Goal: Communication & Community: Participate in discussion

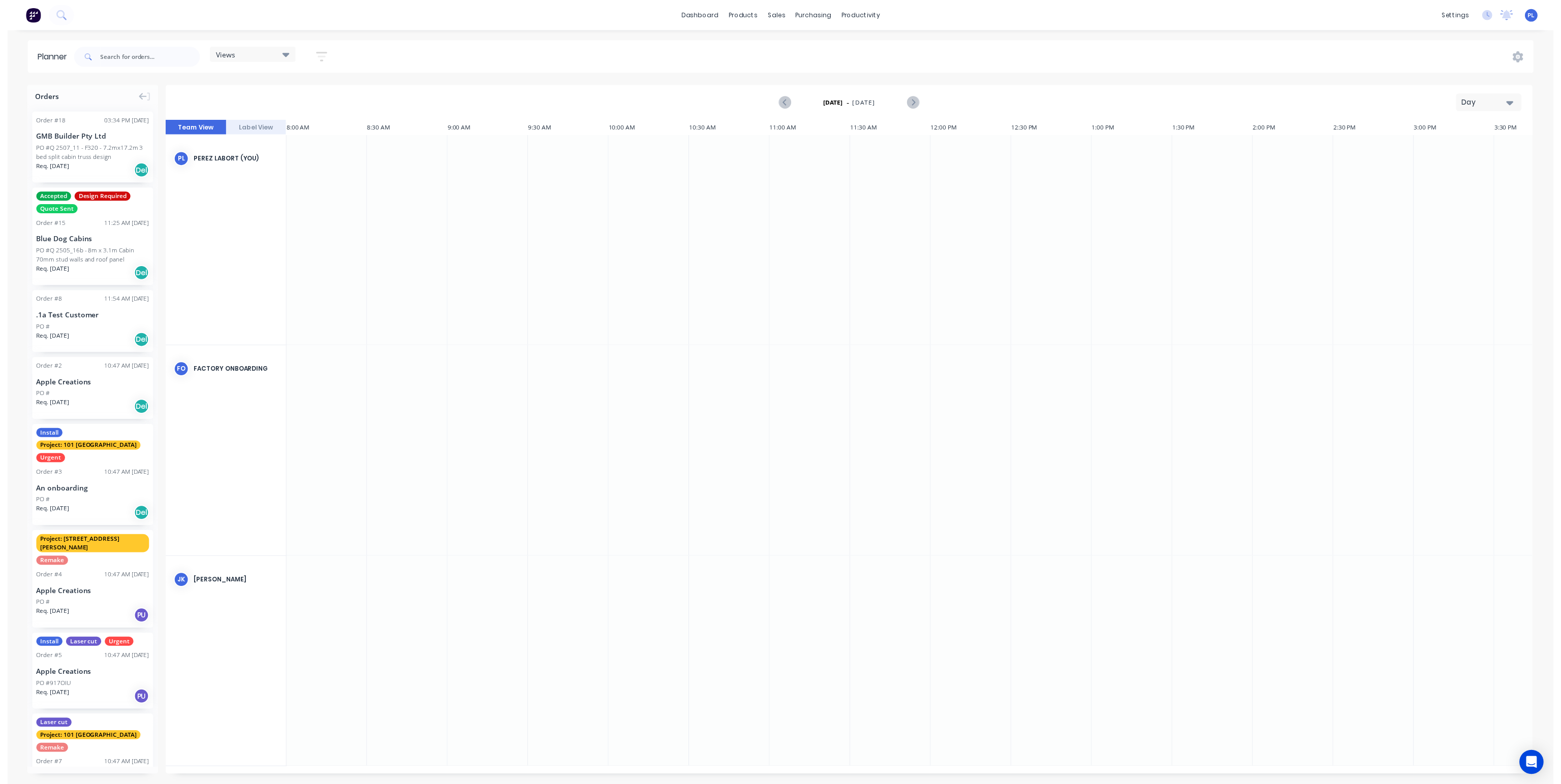
scroll to position [0, 205]
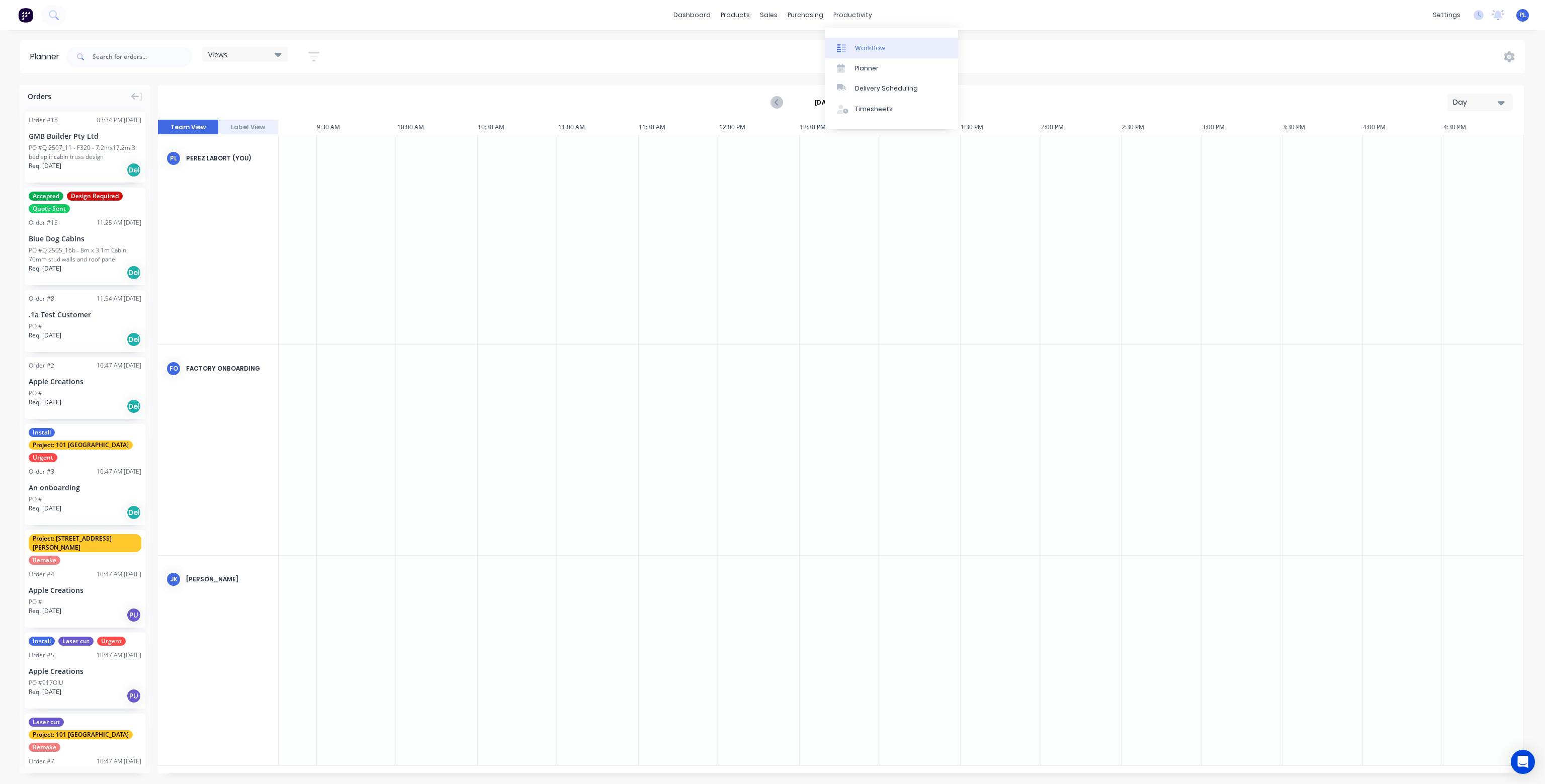
click at [867, 48] on div "Workflow" at bounding box center [869, 48] width 30 height 9
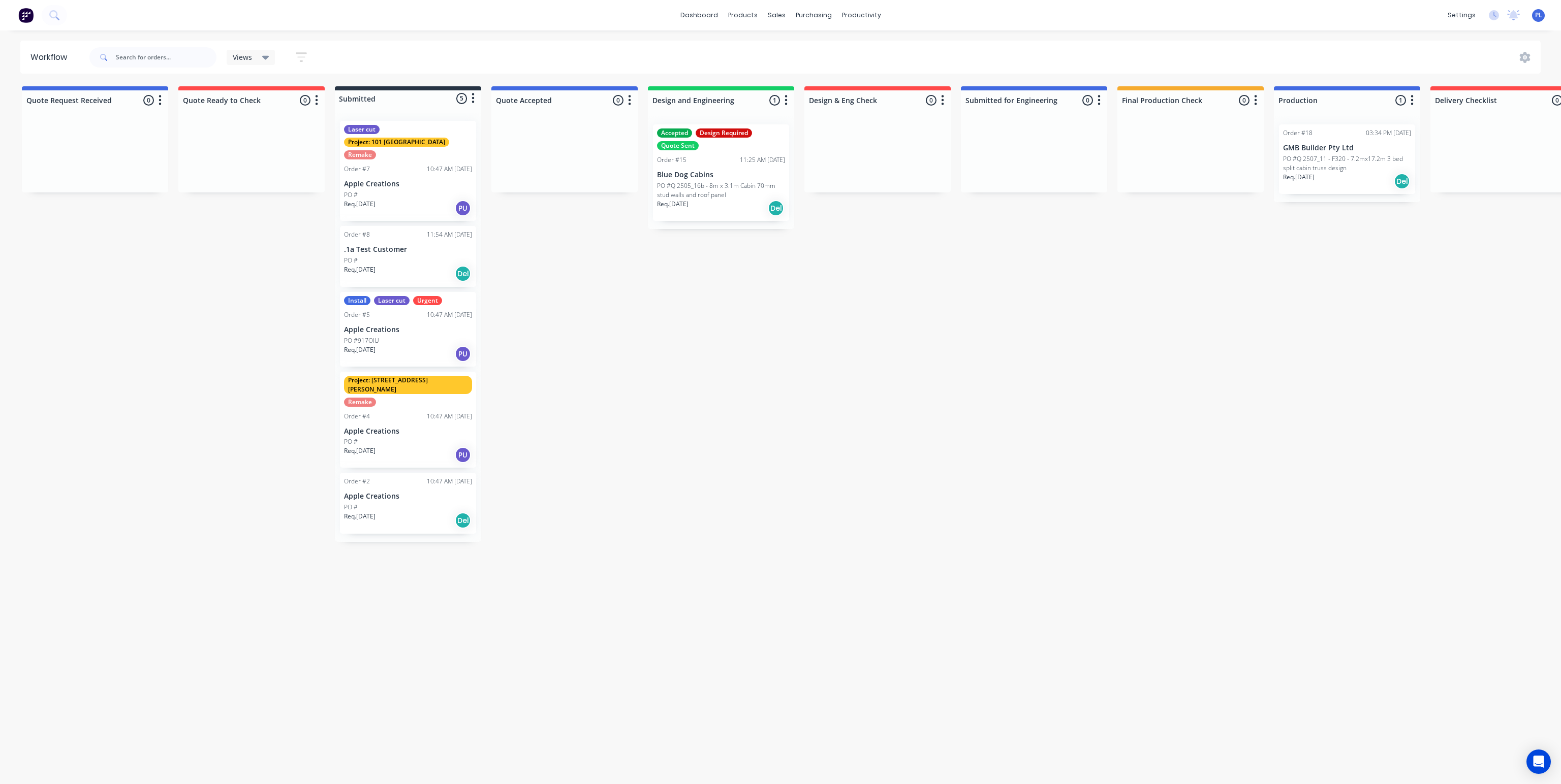
click at [1332, 160] on p "PO #Q 2507_11 - F320 - 7.2mx17.2m 3 bed split cabin truss design" at bounding box center [1347, 164] width 128 height 18
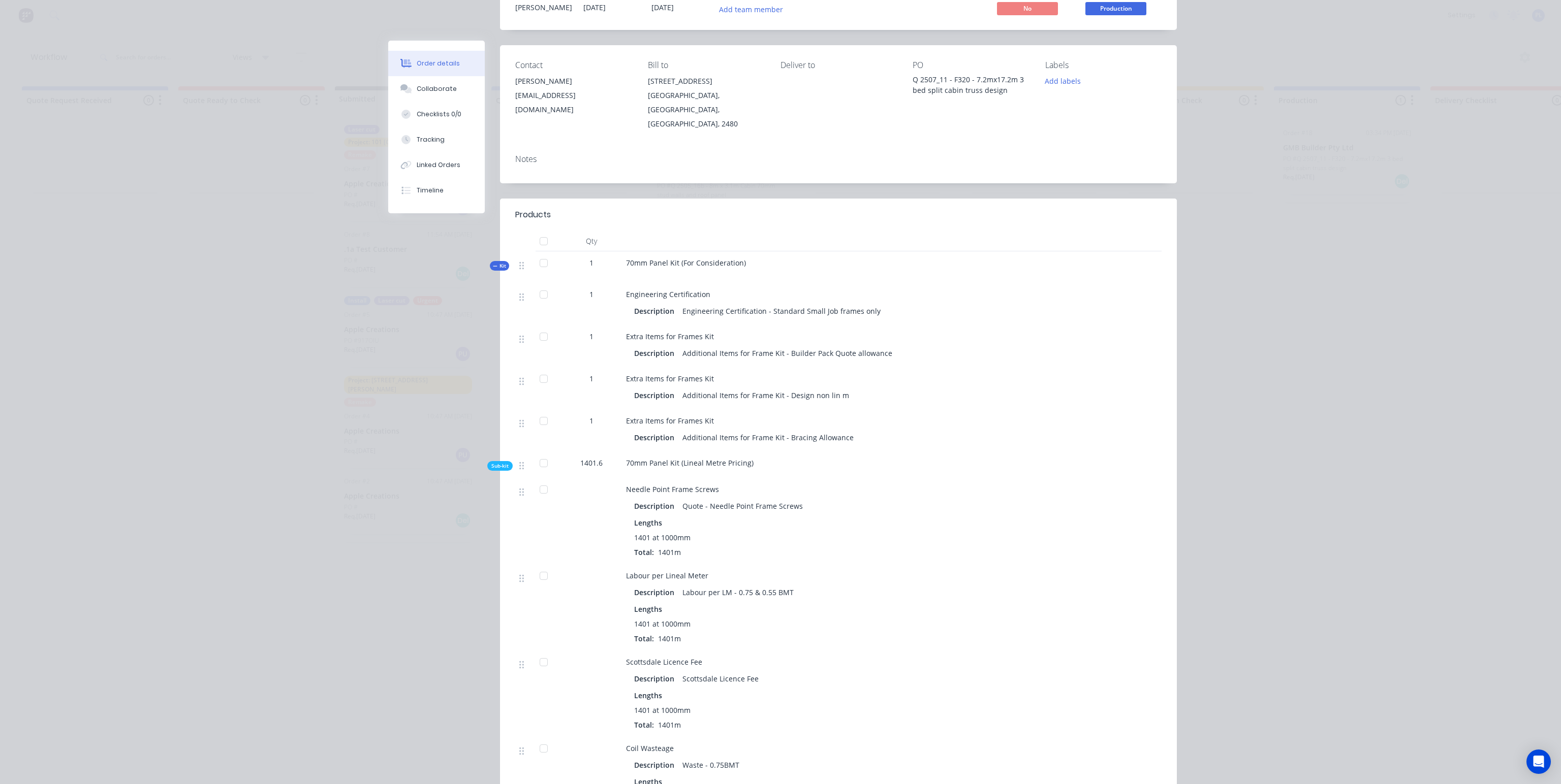
scroll to position [204, 0]
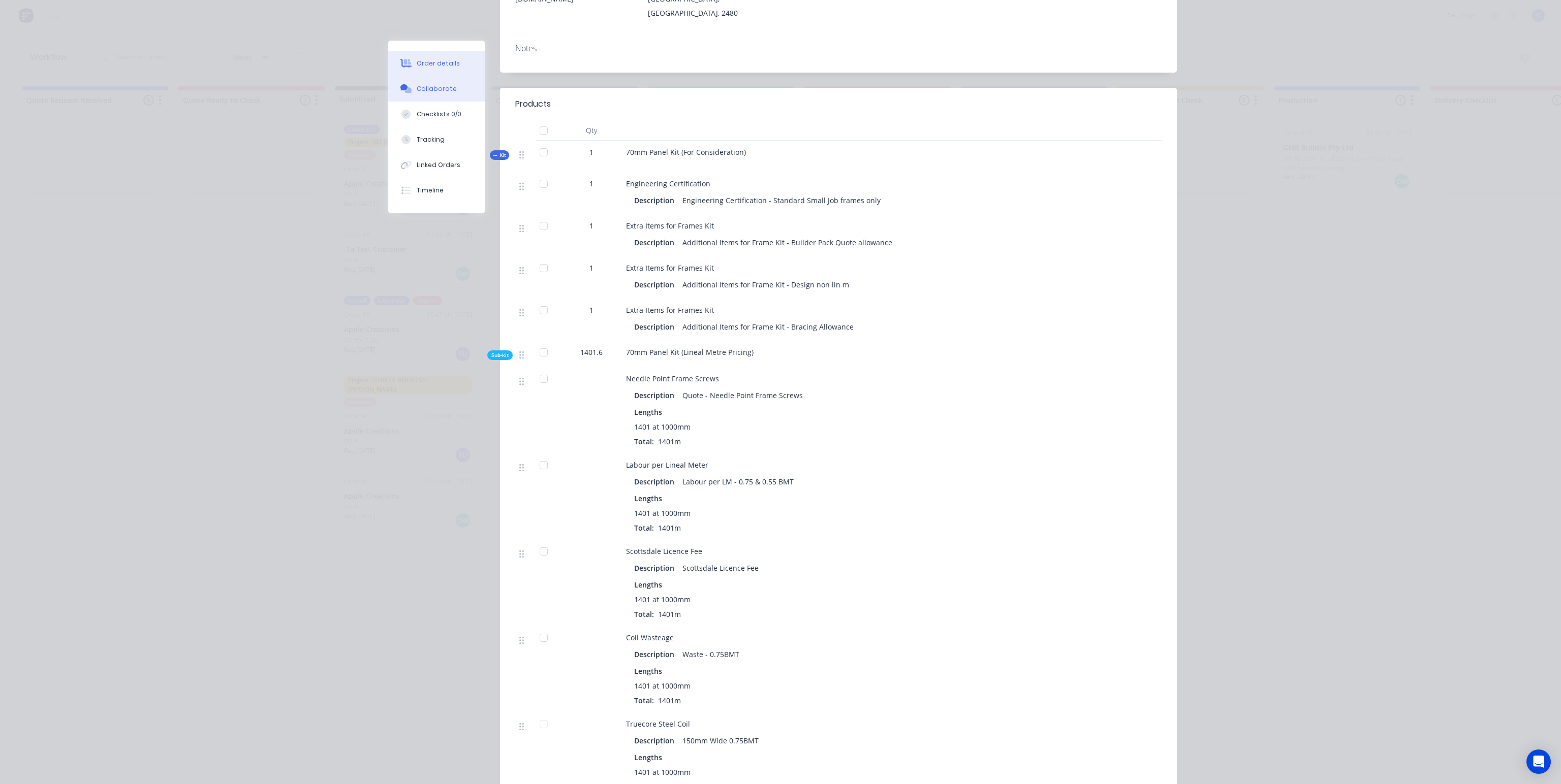
click at [434, 88] on div "Collaborate" at bounding box center [436, 88] width 40 height 9
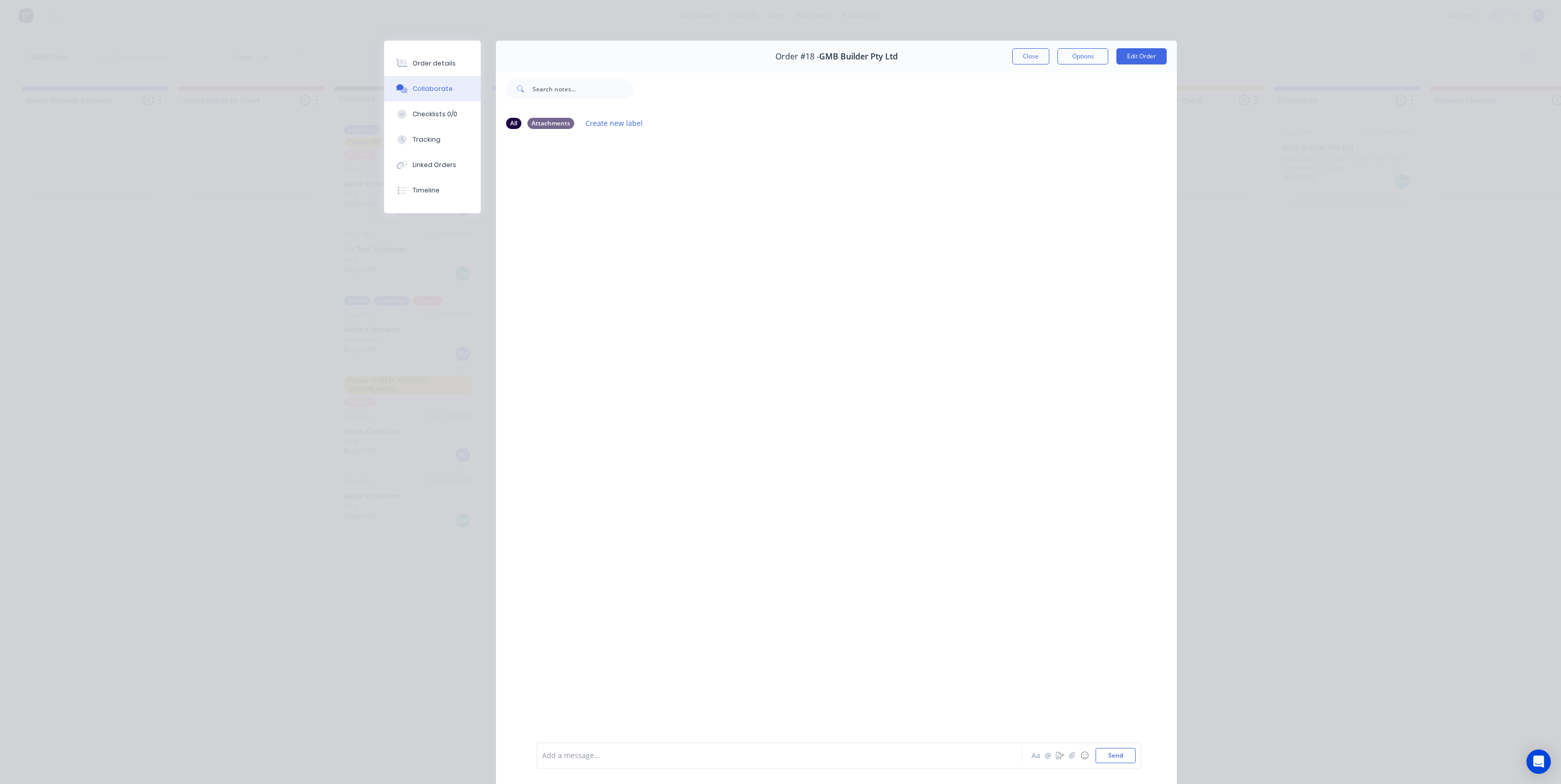
click at [565, 757] on div at bounding box center [765, 755] width 445 height 11
click at [1113, 755] on button "Send" at bounding box center [1115, 755] width 40 height 16
click at [1032, 54] on button "Close" at bounding box center [1030, 56] width 37 height 16
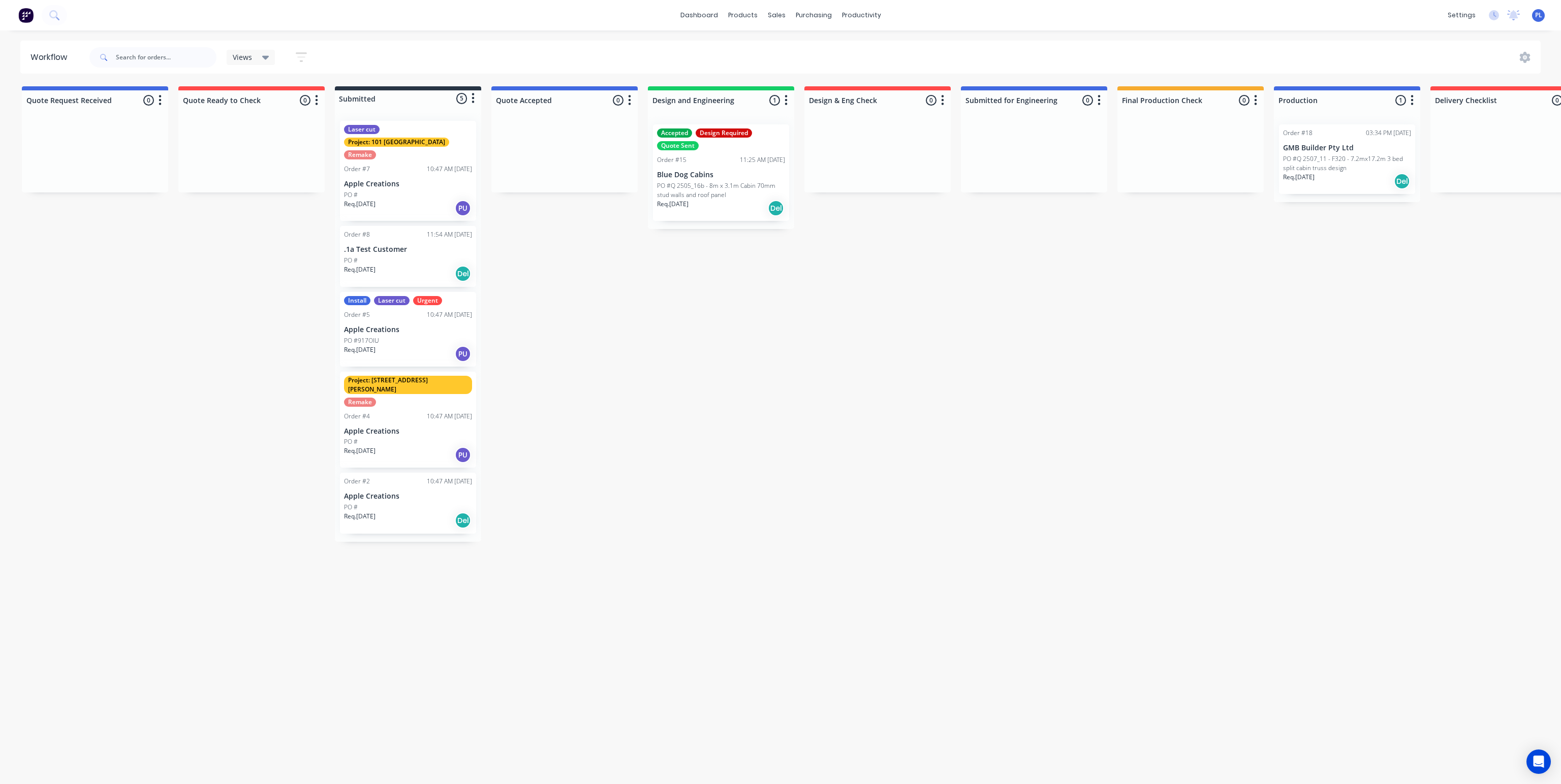
click at [1335, 169] on p "PO #Q 2507_11 - F320 - 7.2mx17.2m 3 bed split cabin truss design" at bounding box center [1347, 164] width 128 height 18
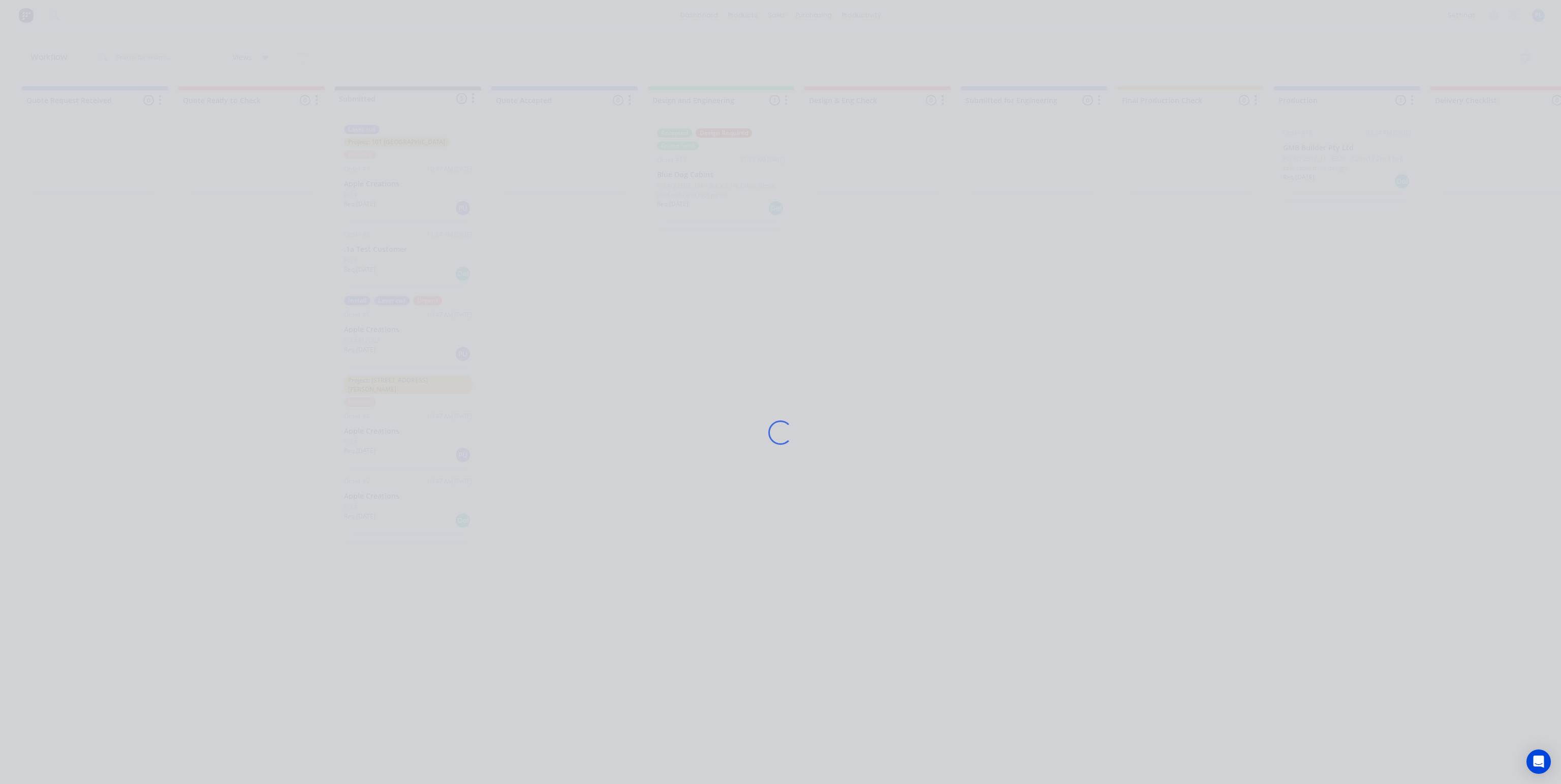
click at [1335, 169] on div "Loading..." at bounding box center [780, 392] width 1561 height 784
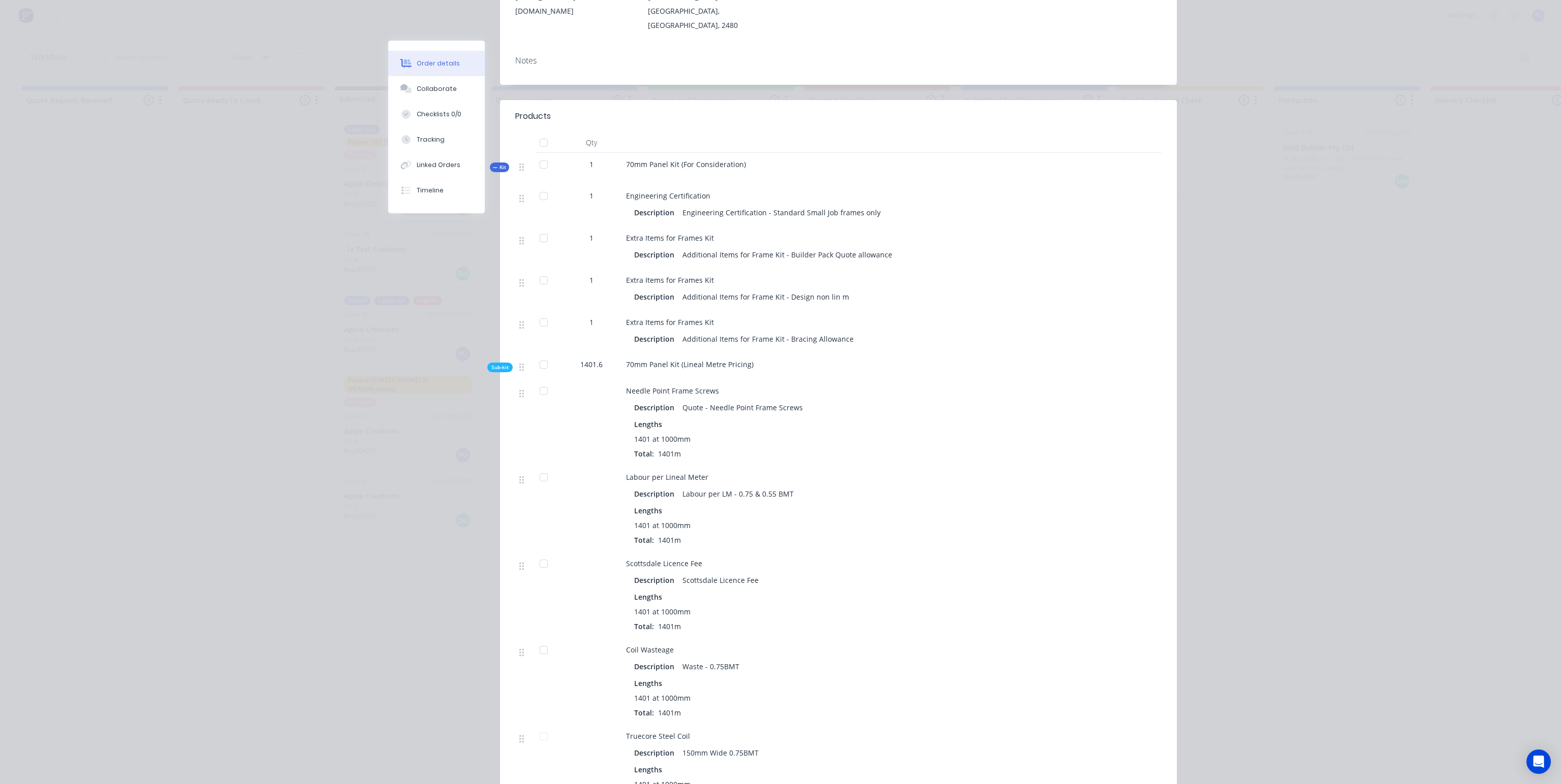
scroll to position [204, 0]
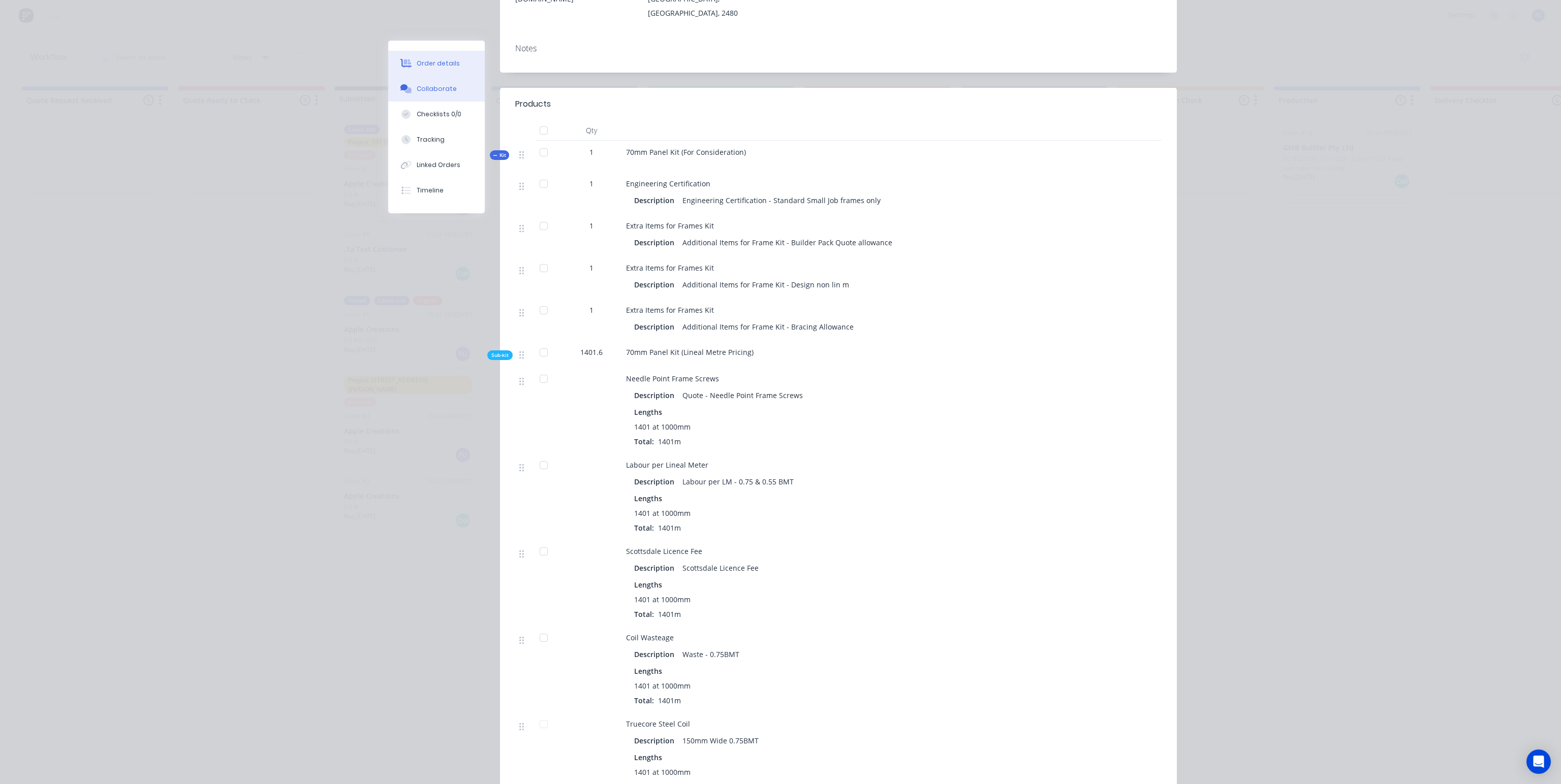
click at [428, 87] on div "Collaborate" at bounding box center [436, 88] width 40 height 9
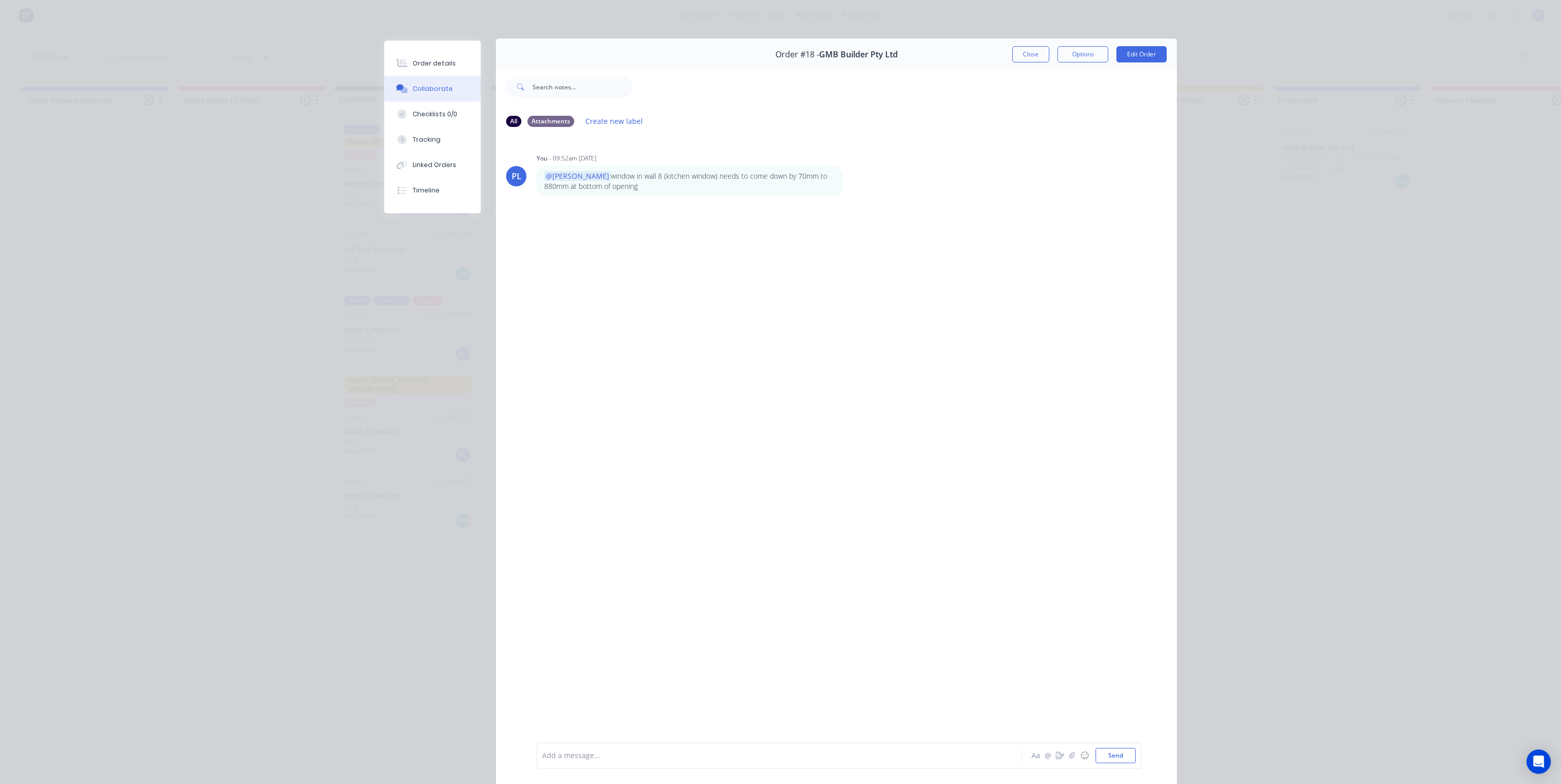
scroll to position [0, 0]
click at [1025, 52] on button "Close" at bounding box center [1030, 56] width 37 height 16
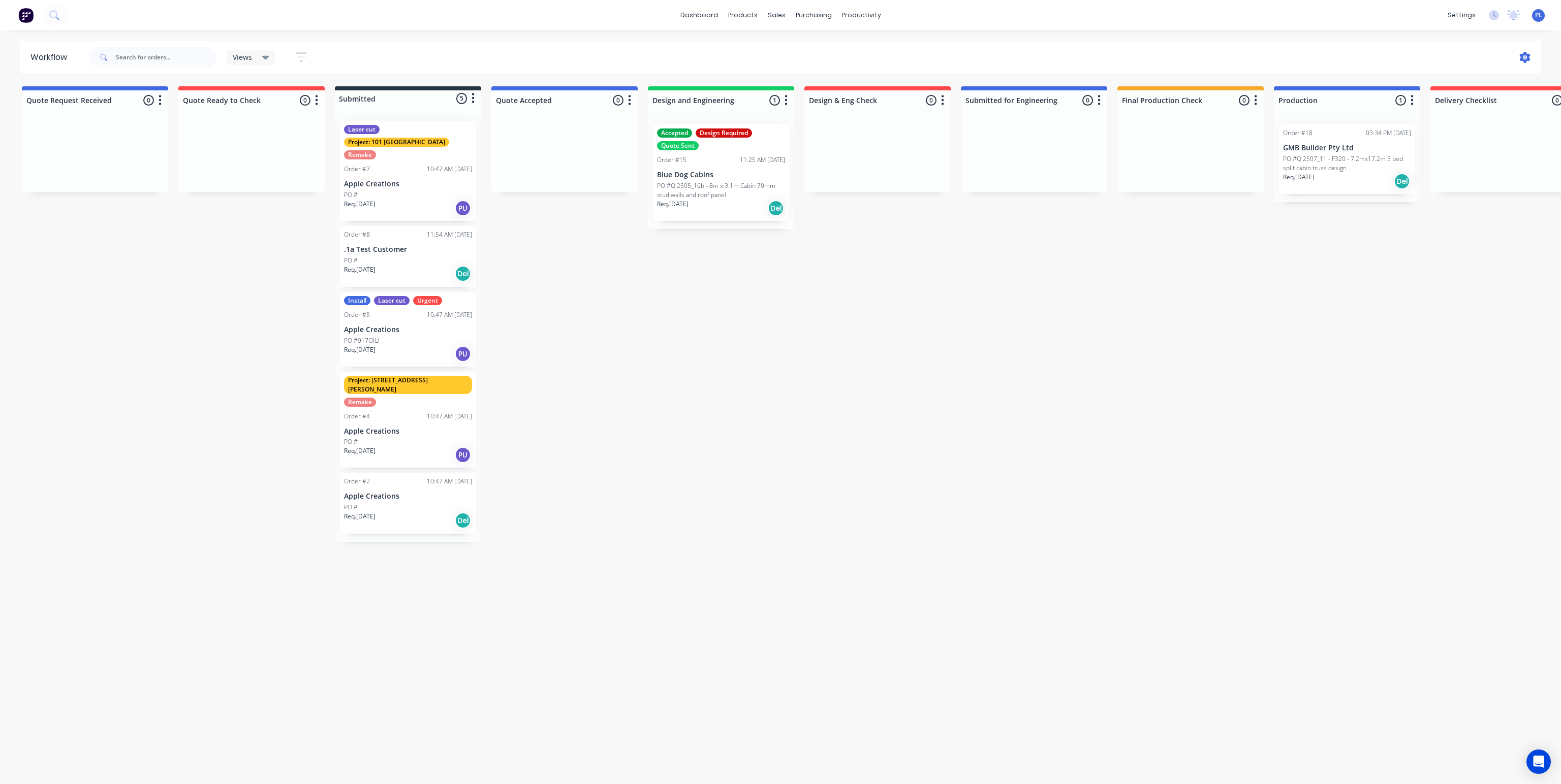
click at [1523, 56] on icon at bounding box center [1525, 57] width 11 height 11
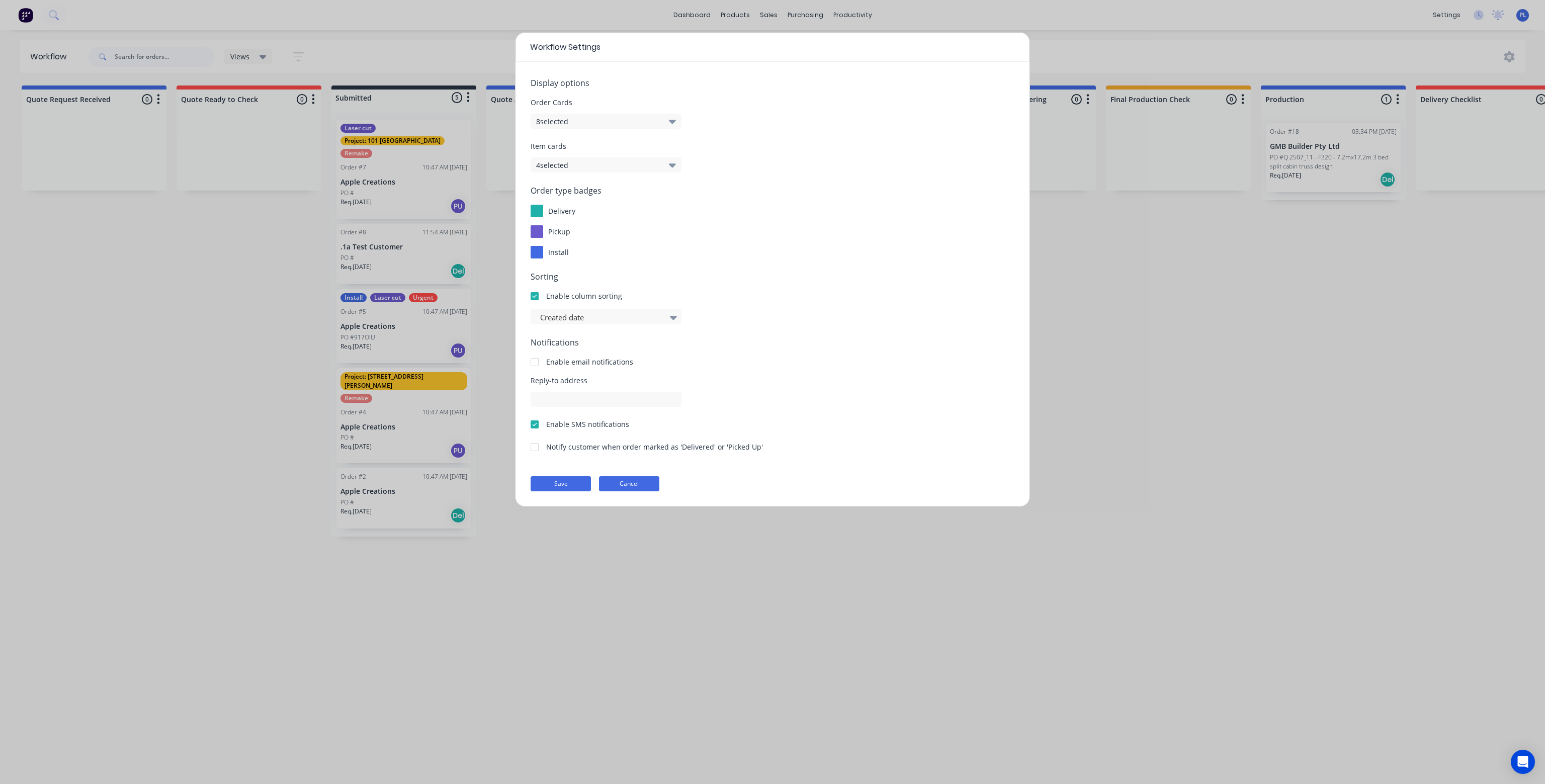
click at [639, 477] on button "Cancel" at bounding box center [629, 483] width 61 height 15
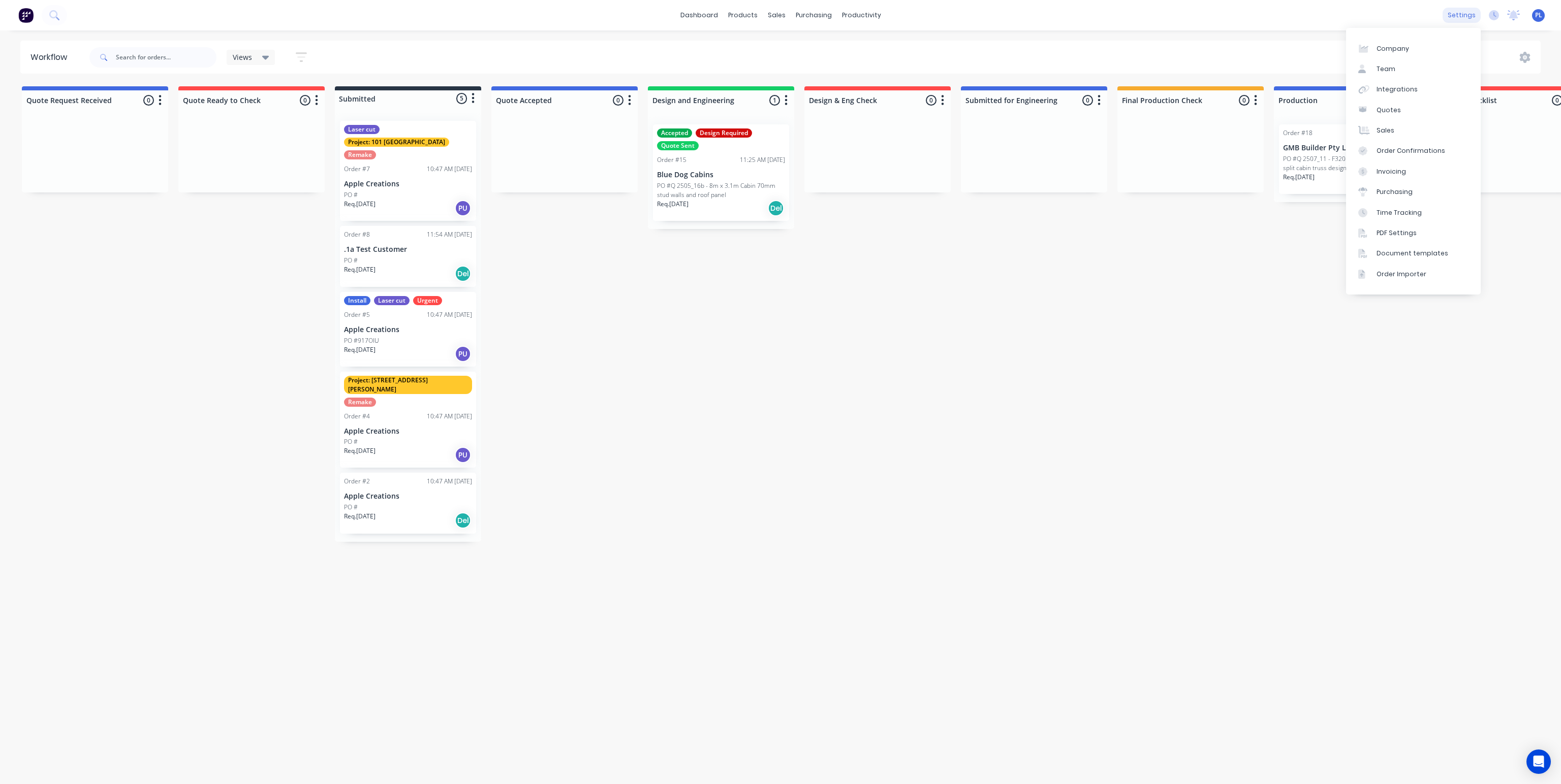
click at [1456, 17] on div "settings" at bounding box center [1461, 15] width 38 height 16
click at [1388, 70] on div "Team" at bounding box center [1385, 69] width 19 height 9
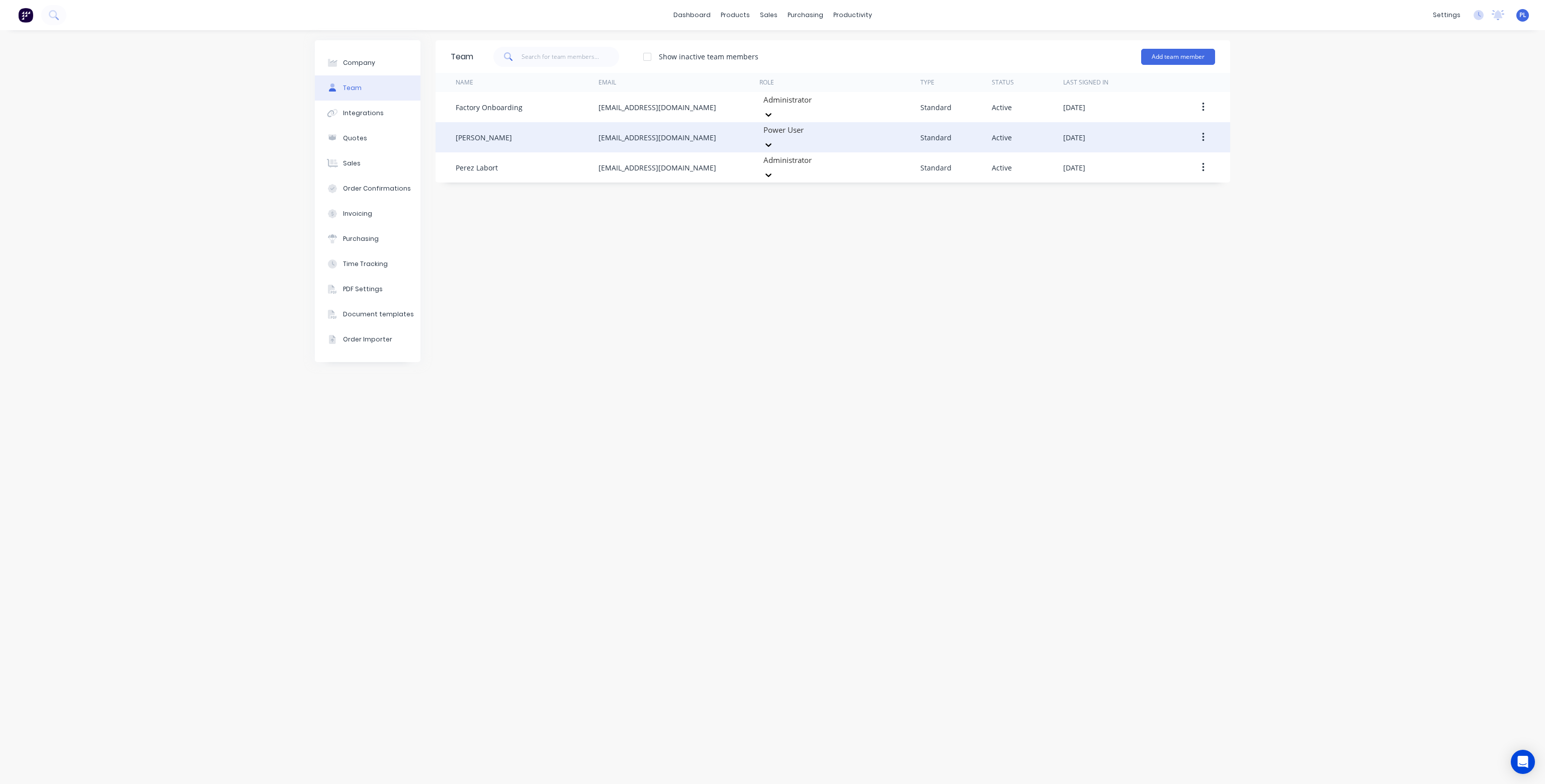
click at [496, 133] on div "[PERSON_NAME]" at bounding box center [484, 137] width 57 height 11
click at [1204, 130] on button "button" at bounding box center [1203, 137] width 23 height 18
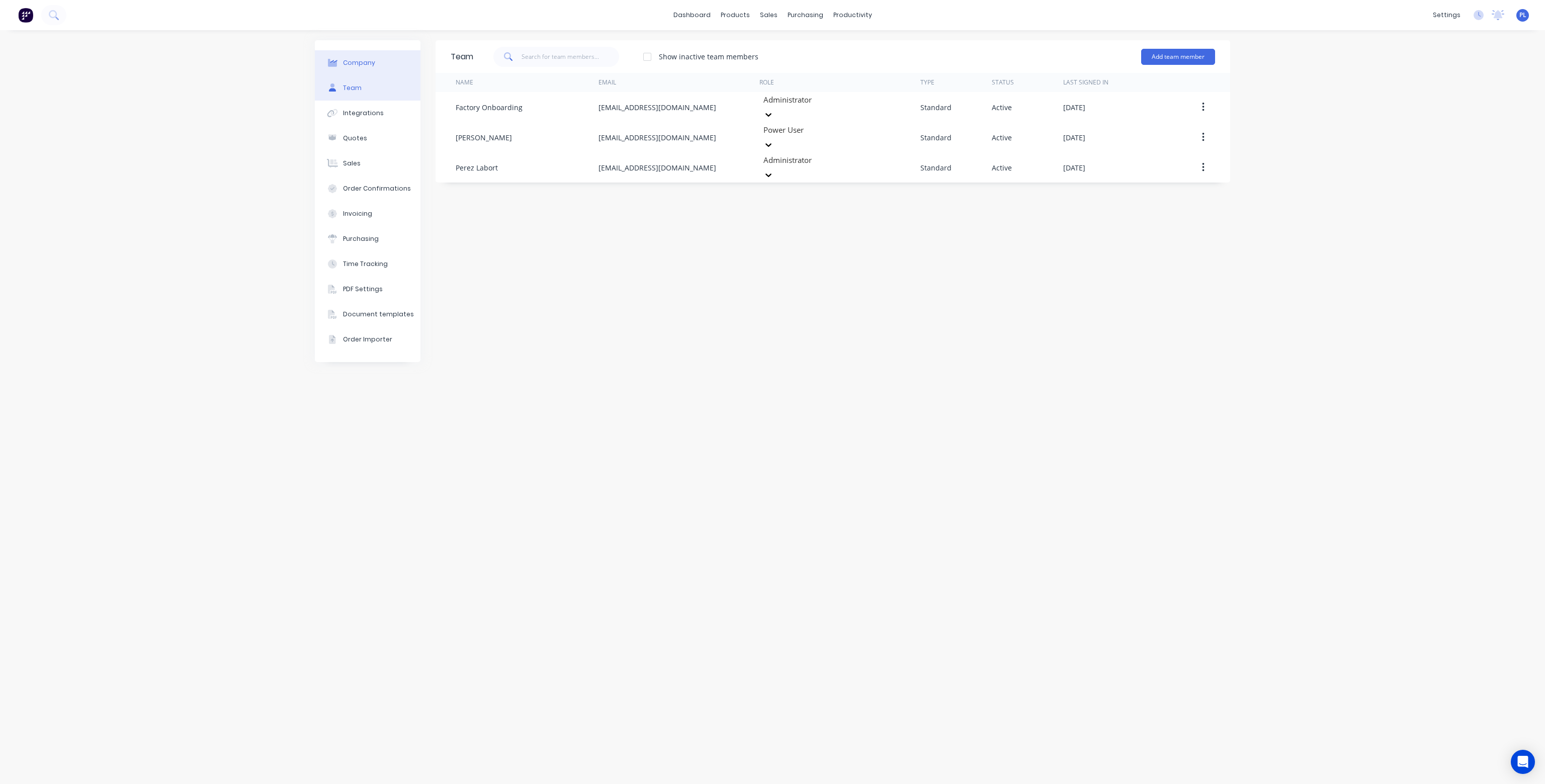
click at [356, 66] on div "Company" at bounding box center [359, 62] width 32 height 9
select select "AU"
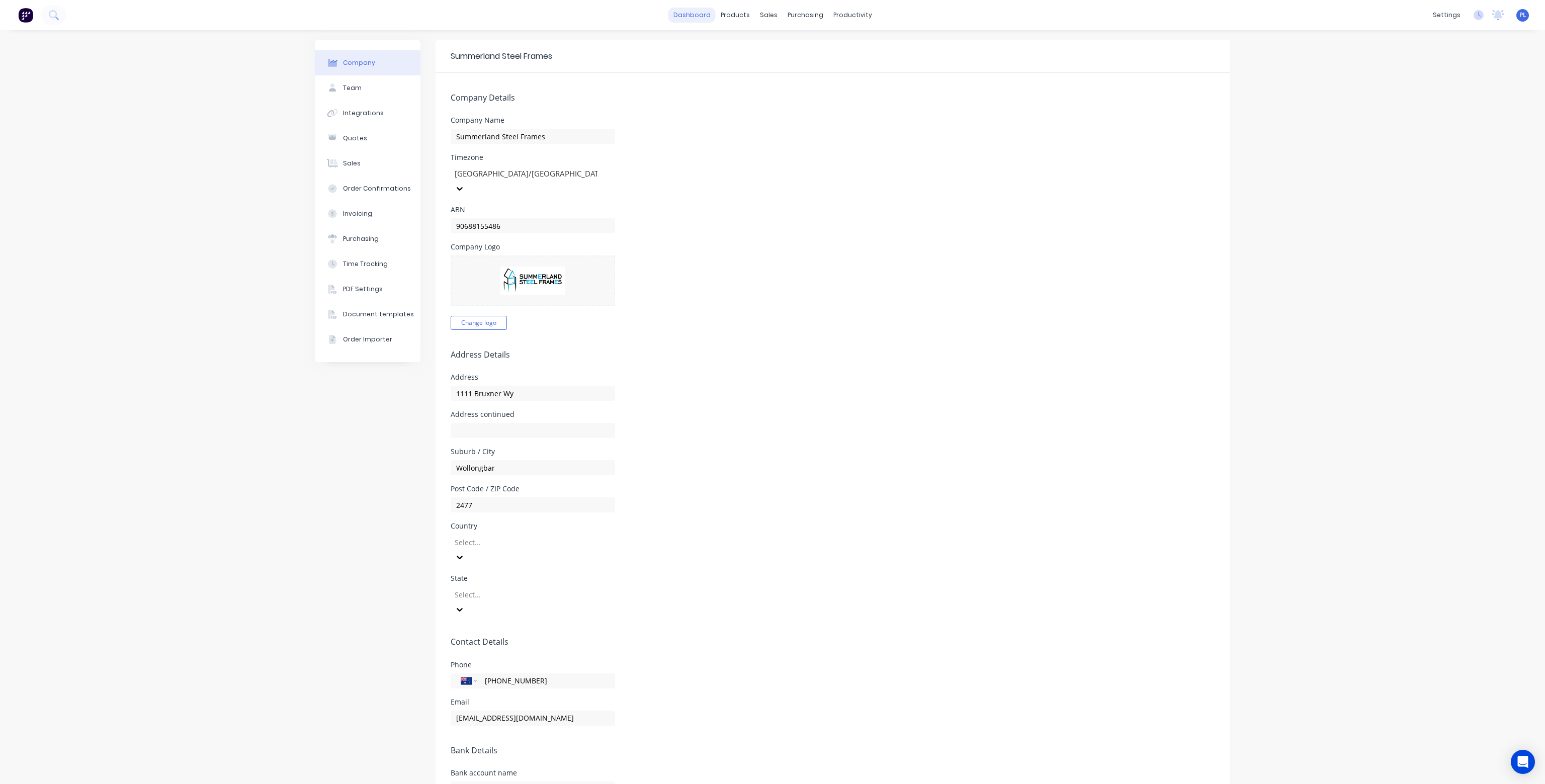
click at [683, 15] on link "dashboard" at bounding box center [692, 15] width 47 height 15
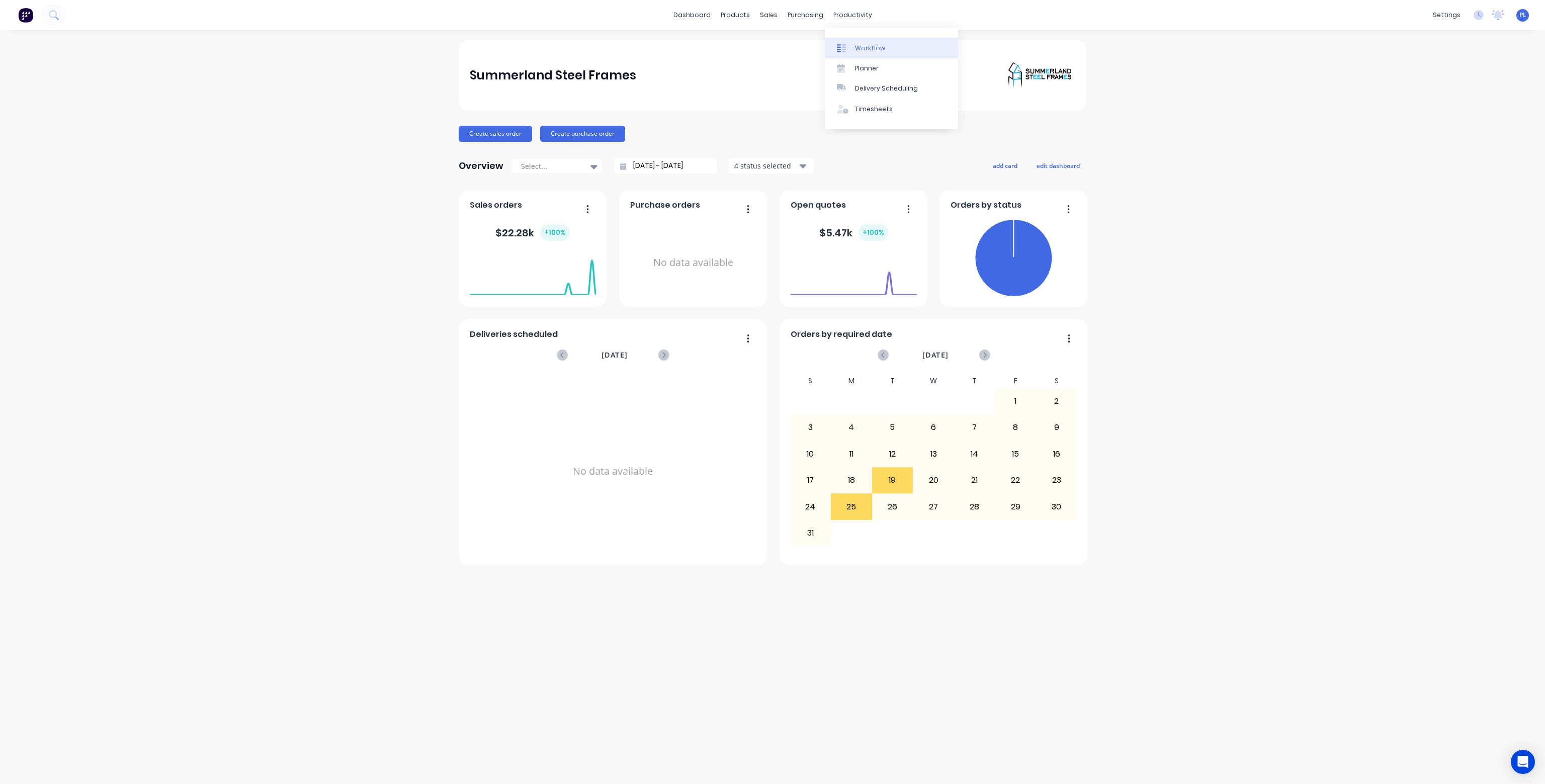
click at [866, 46] on div "Workflow" at bounding box center [869, 48] width 30 height 9
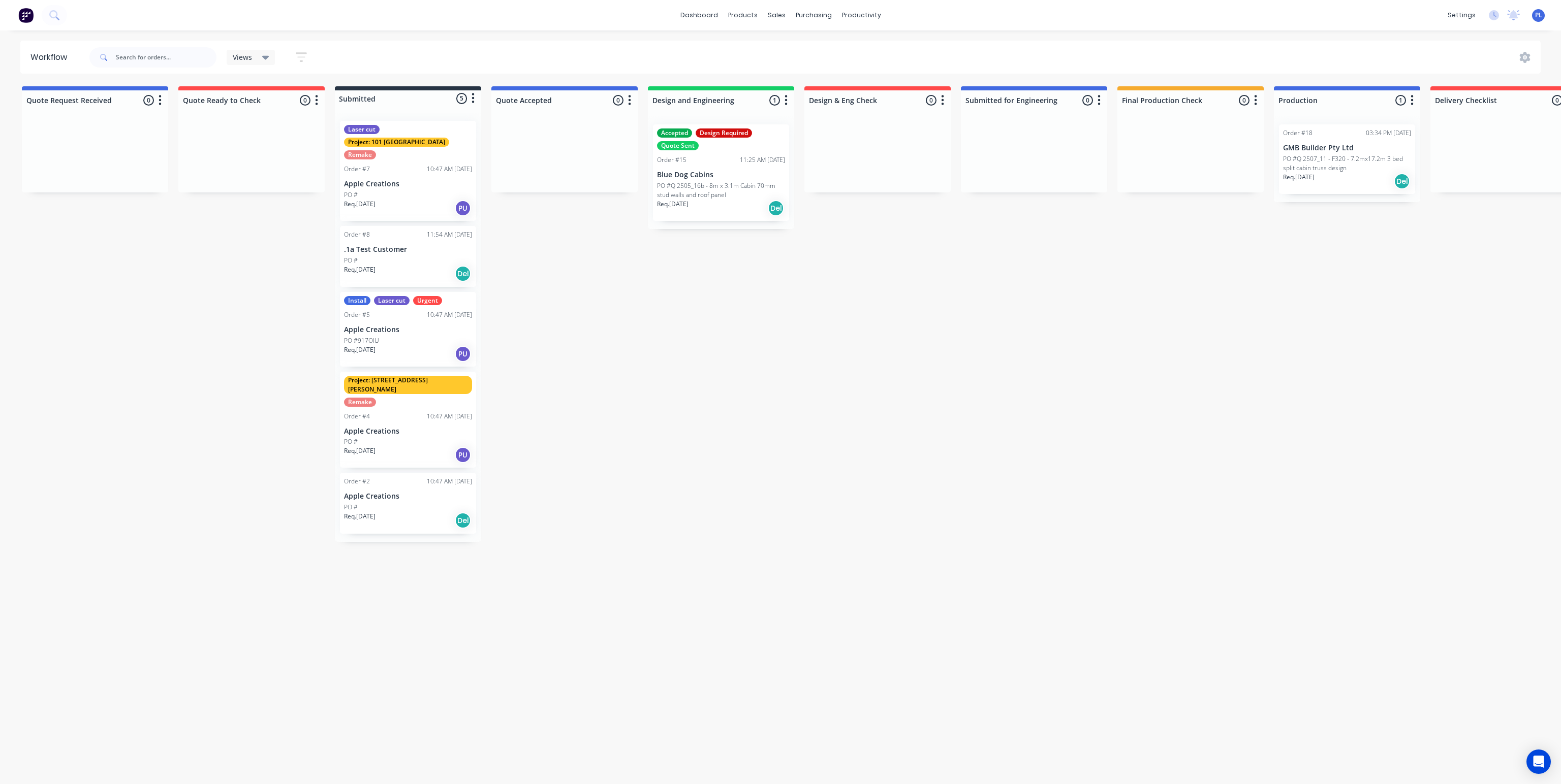
click at [1346, 163] on p "PO #Q 2507_11 - F320 - 7.2mx17.2m 3 bed split cabin truss design" at bounding box center [1347, 164] width 128 height 18
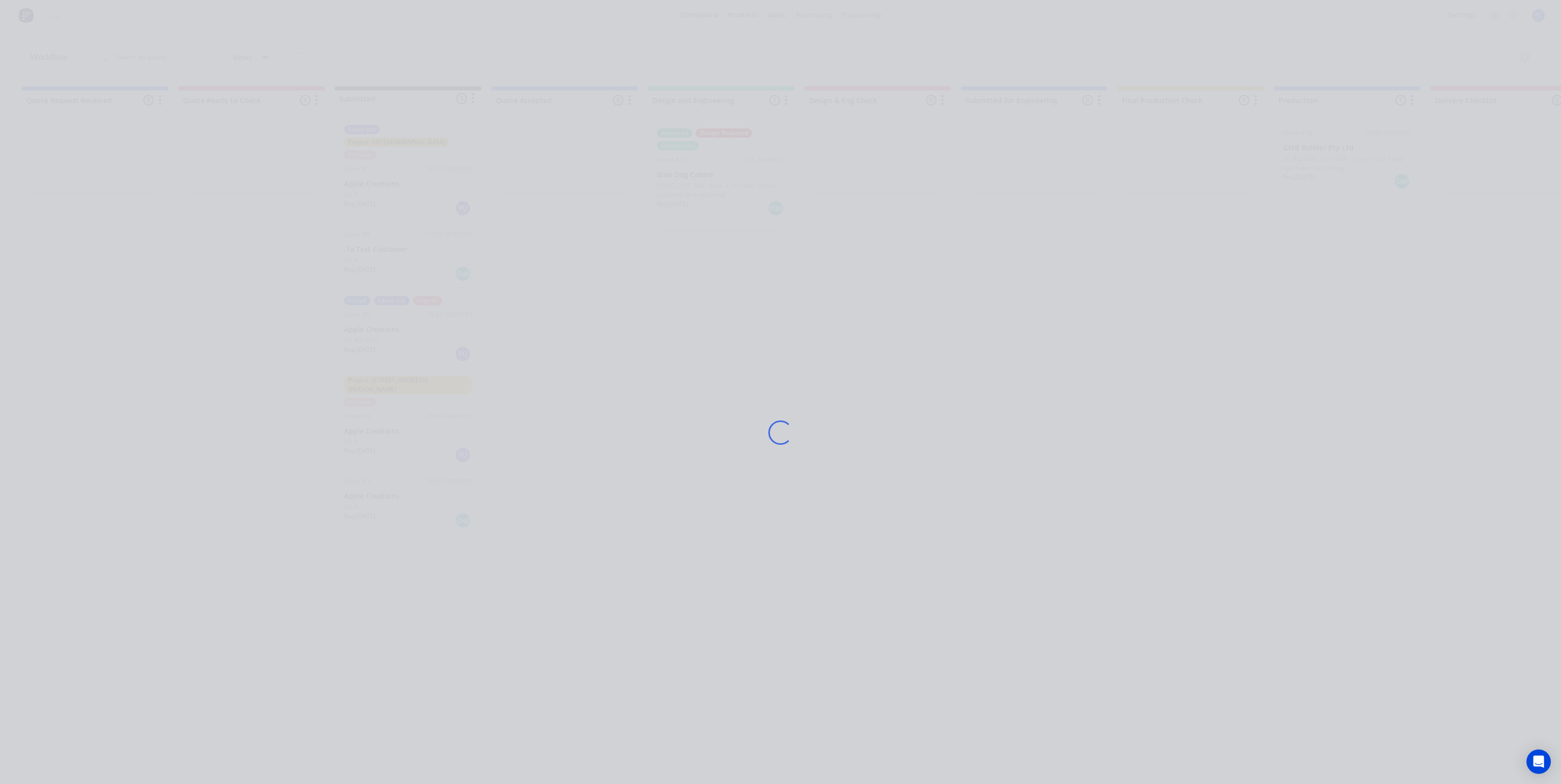
click at [1346, 163] on div "Loading..." at bounding box center [780, 392] width 1561 height 784
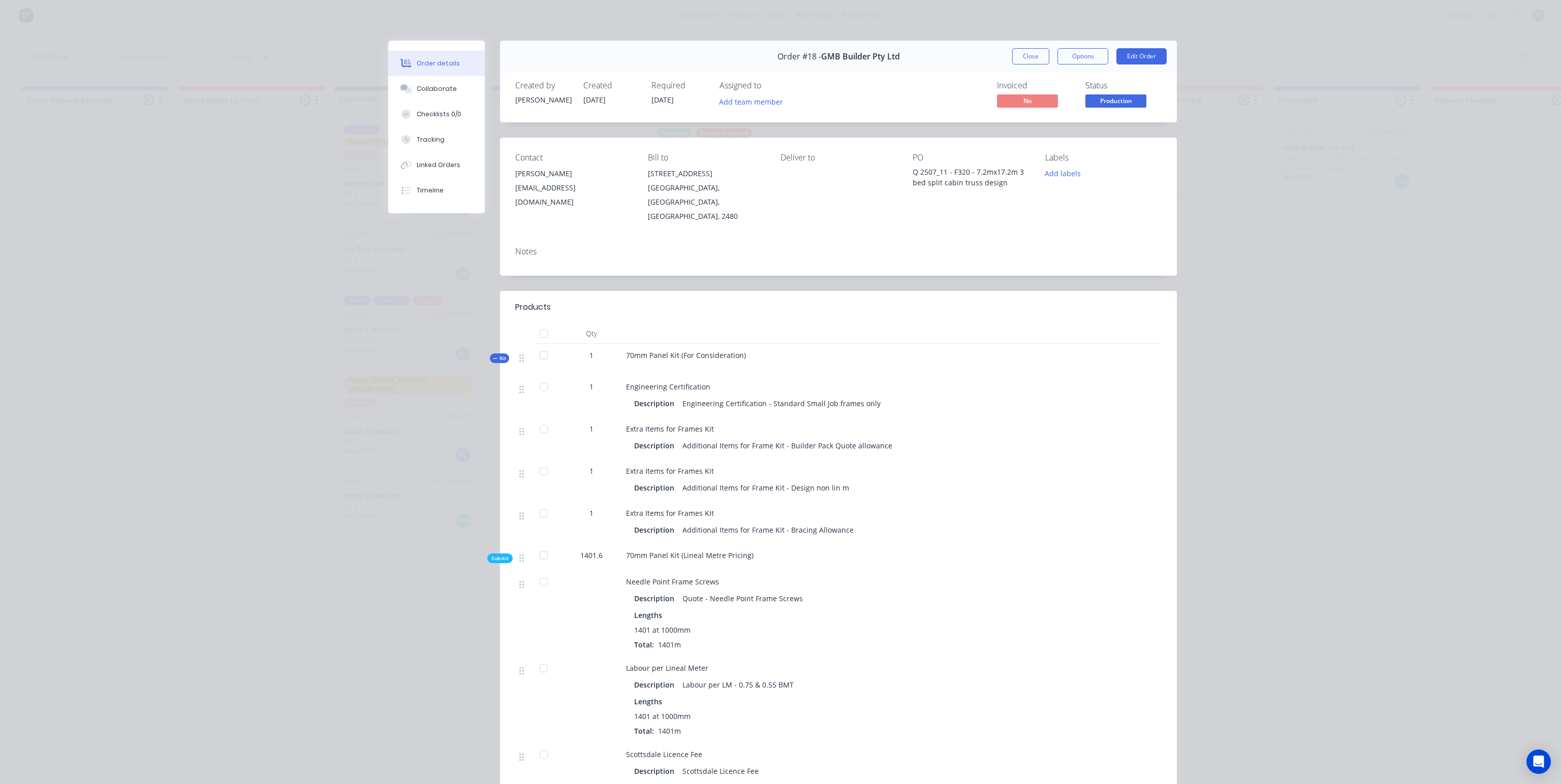
drag, startPoint x: 673, startPoint y: 99, endPoint x: 644, endPoint y: 100, distance: 29.0
click at [644, 100] on div "Created by [PERSON_NAME] Created [DATE] Required [DATE] Assigned to Add team me…" at bounding box center [668, 96] width 306 height 29
click at [680, 104] on div "Required [DATE]" at bounding box center [679, 96] width 56 height 29
click at [1023, 56] on button "Close" at bounding box center [1030, 56] width 37 height 16
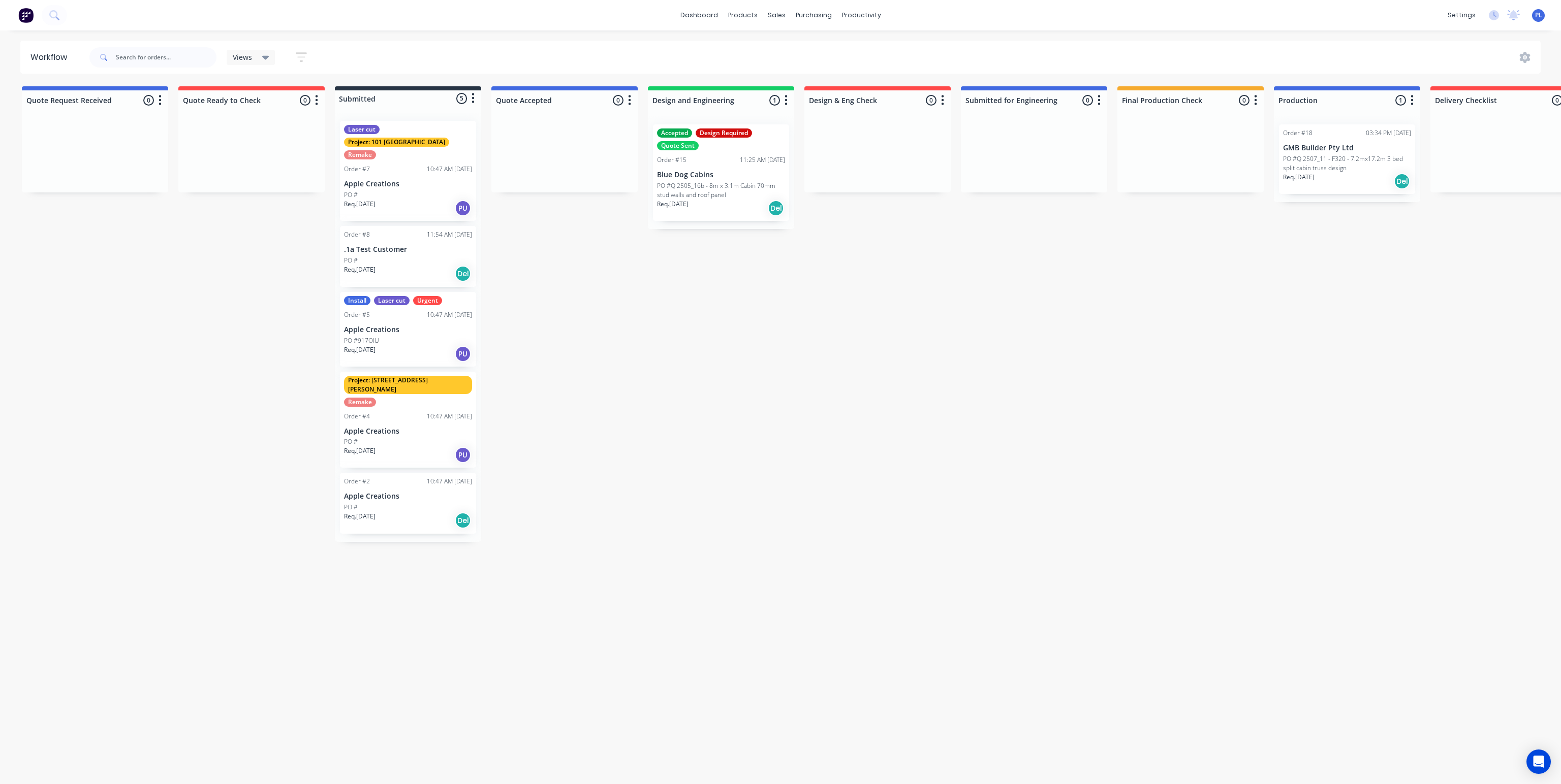
click at [1317, 156] on p "PO #Q 2507_11 - F320 - 7.2mx17.2m 3 bed split cabin truss design" at bounding box center [1347, 164] width 128 height 18
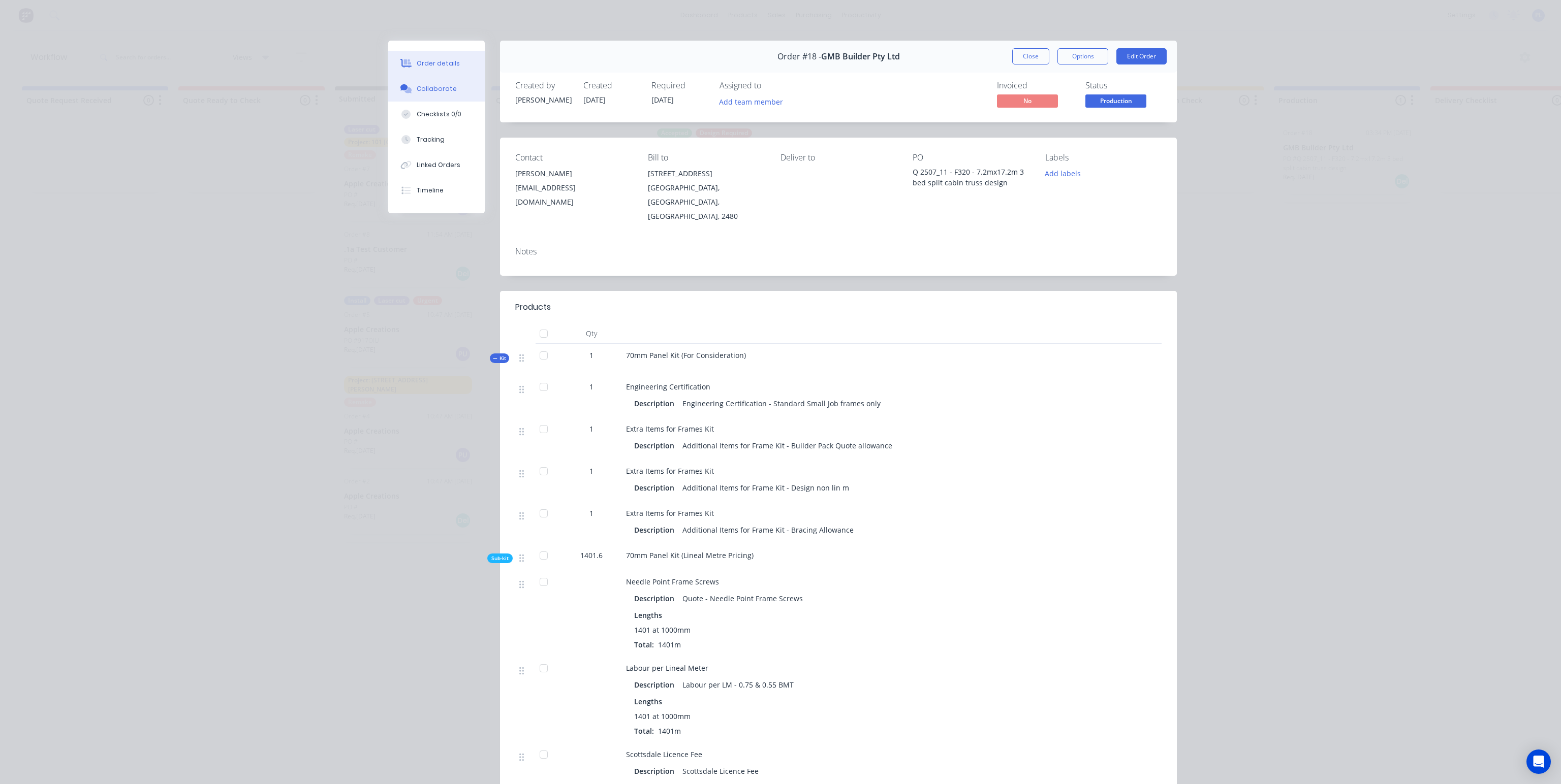
click at [431, 92] on div "Collaborate" at bounding box center [436, 88] width 40 height 9
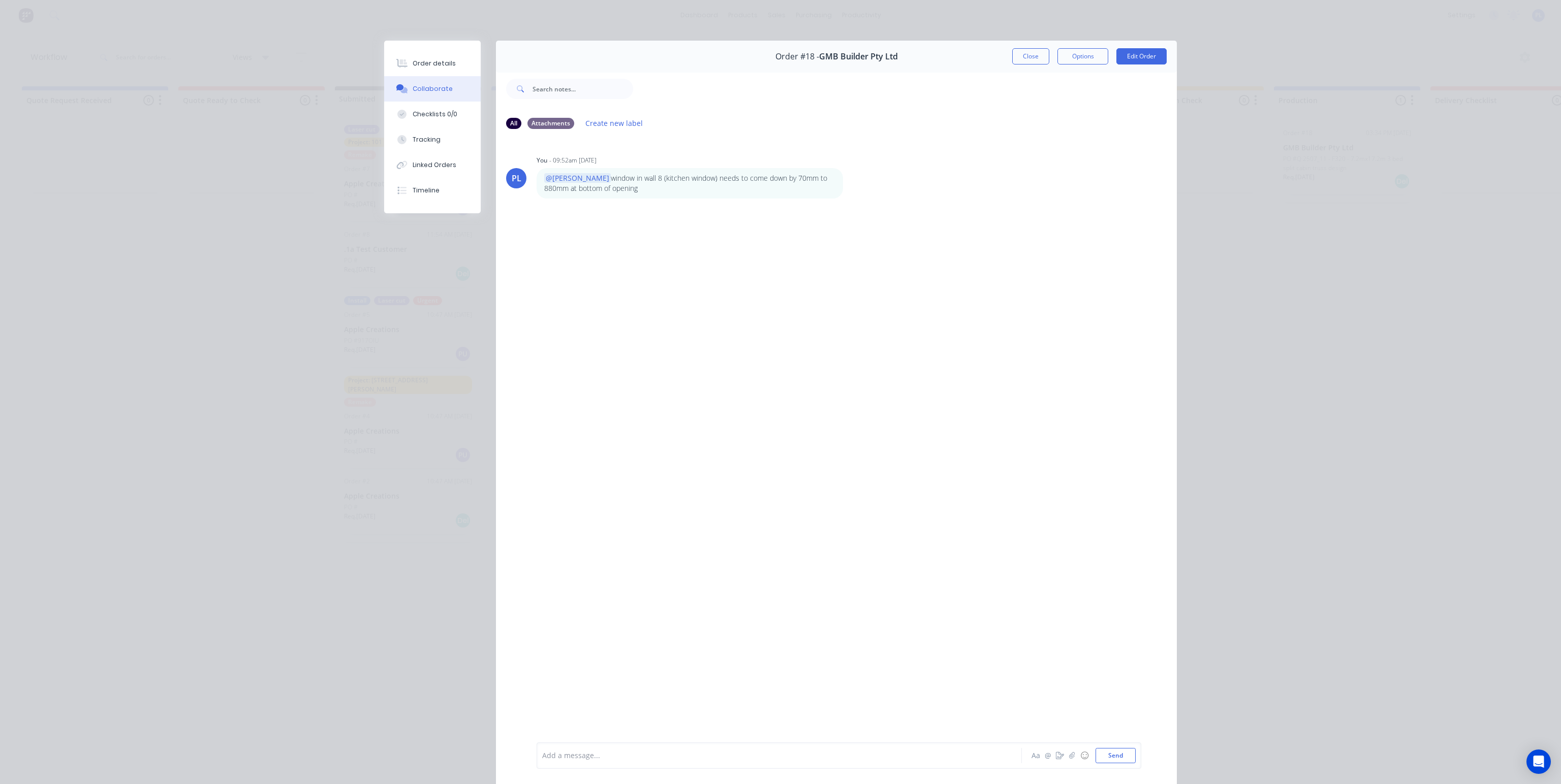
scroll to position [51, 0]
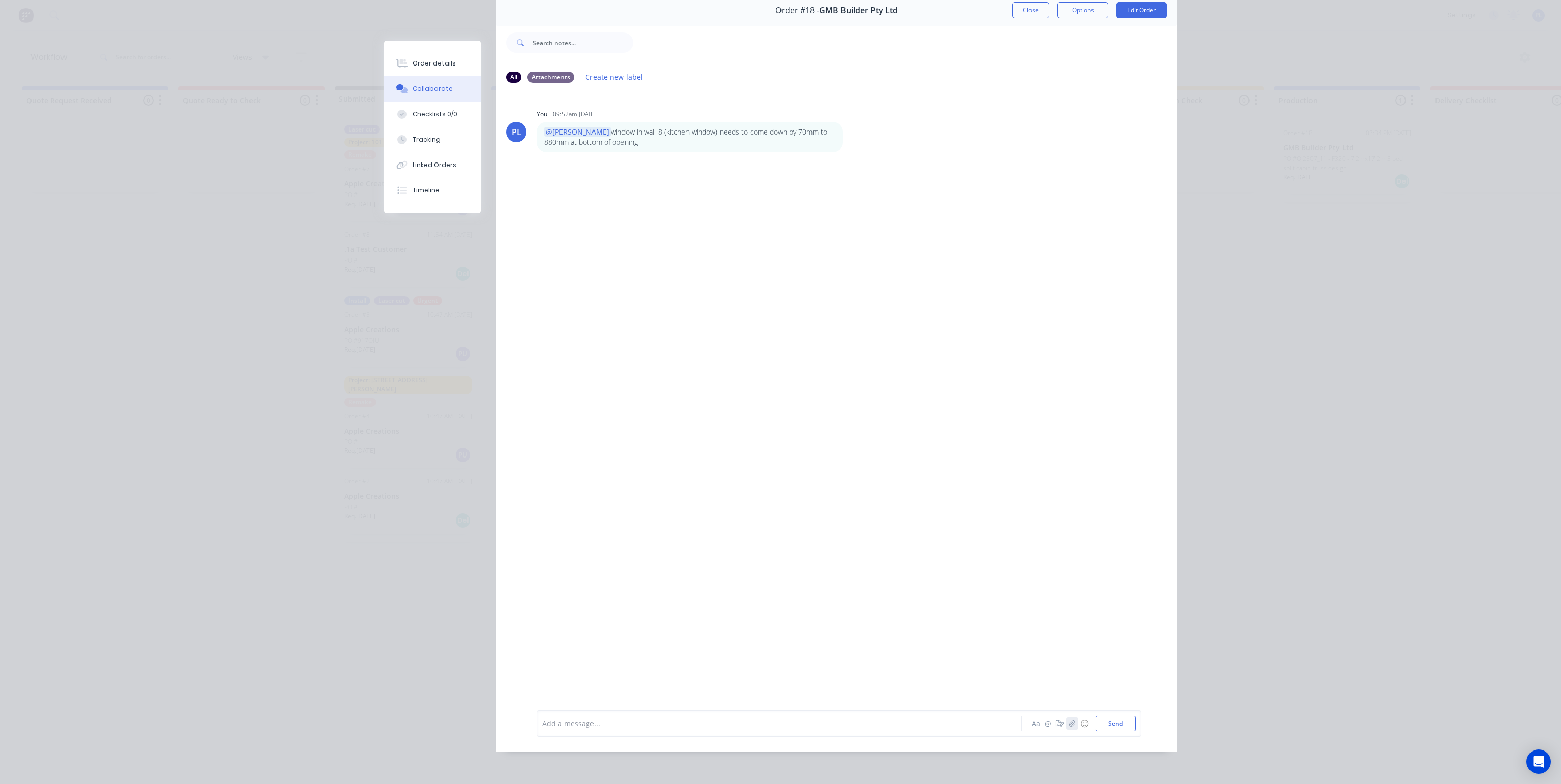
click at [1072, 729] on button "button" at bounding box center [1071, 724] width 12 height 12
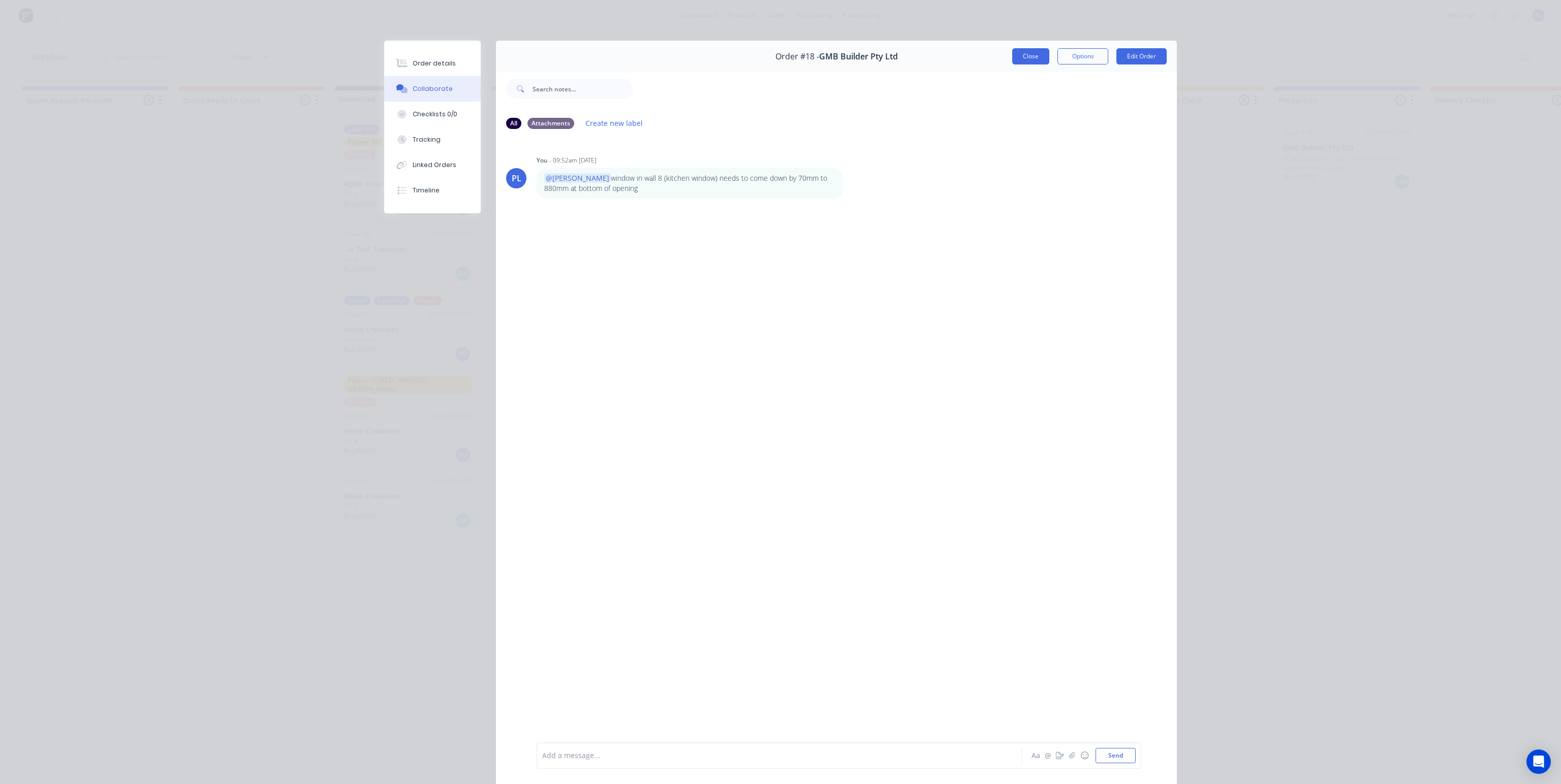
click at [1032, 56] on button "Close" at bounding box center [1030, 56] width 37 height 16
